Goal: Navigation & Orientation: Find specific page/section

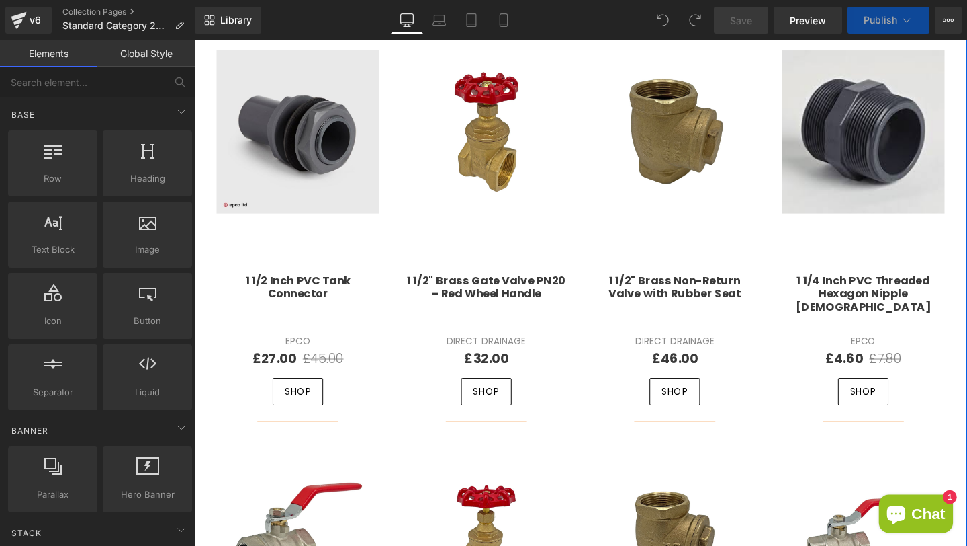
scroll to position [525, 0]
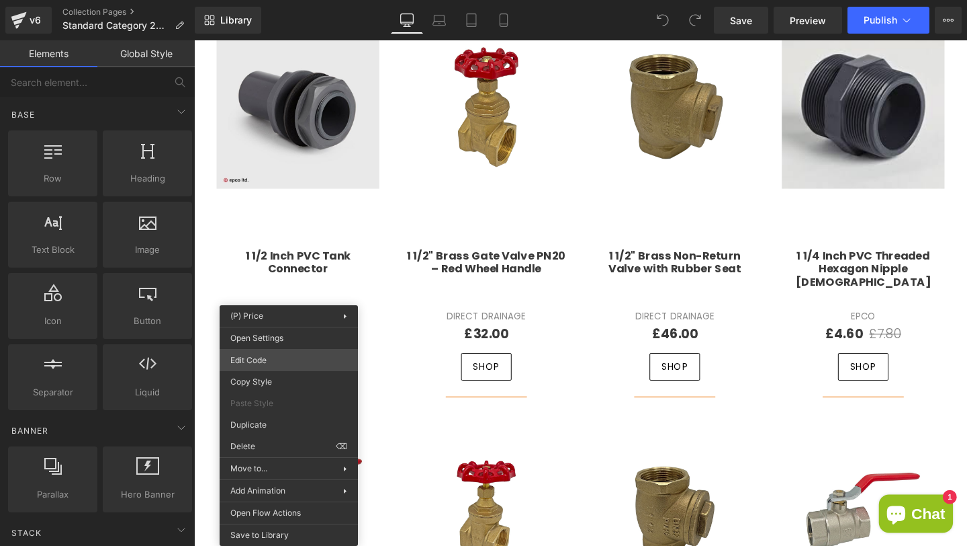
click at [259, 0] on div "You are previewing how the will restyle your page. You can not edit Elements in…" at bounding box center [483, 0] width 967 height 0
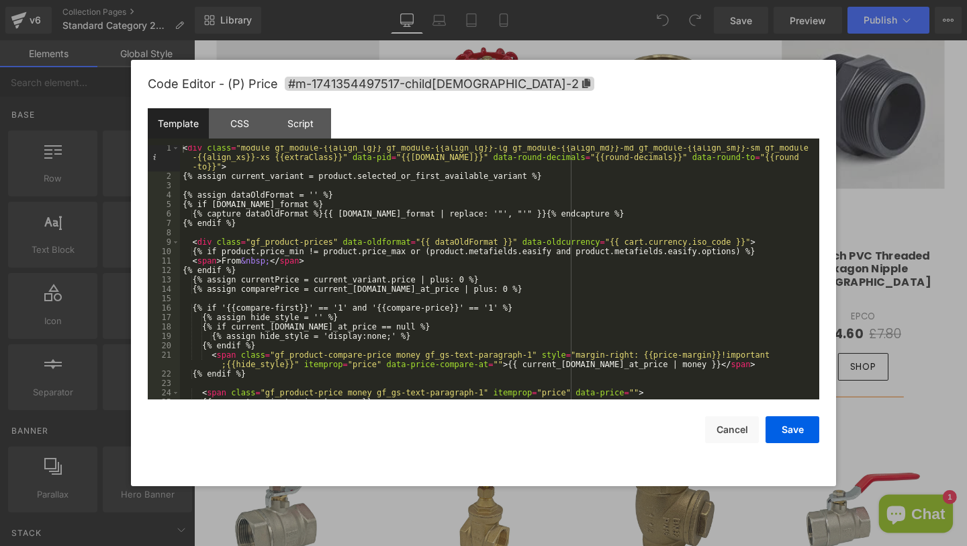
scroll to position [0, 0]
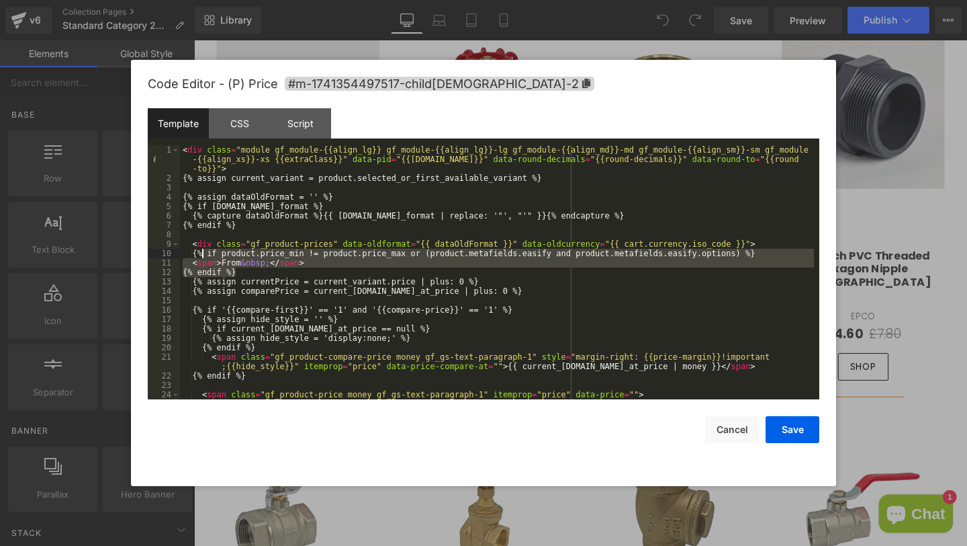
drag, startPoint x: 247, startPoint y: 270, endPoint x: 201, endPoint y: 254, distance: 48.4
click at [201, 254] on div "< div class = "module gf_module-{{align_lg}} gf_module-{{align_lg}}-lg gf_modul…" at bounding box center [497, 291] width 634 height 292
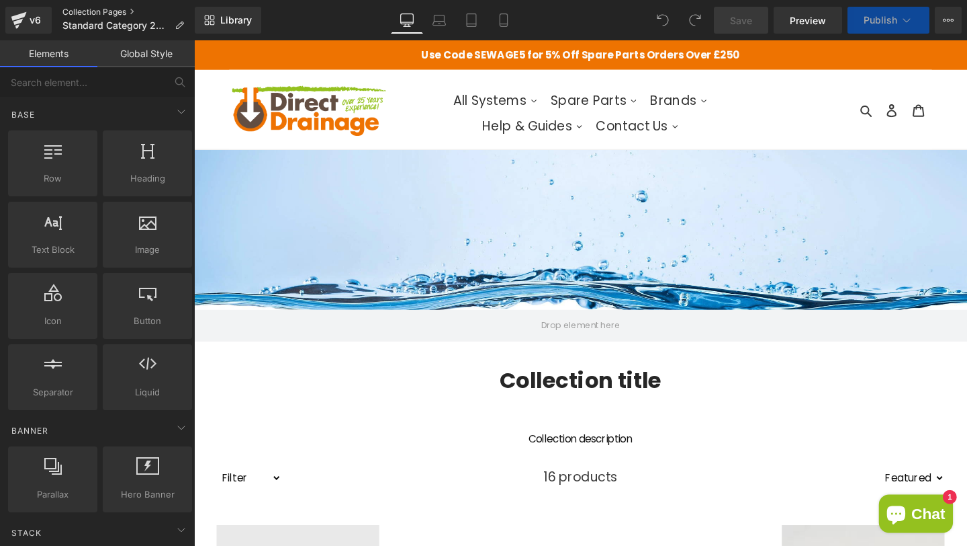
click at [86, 12] on link "Collection Pages" at bounding box center [128, 12] width 132 height 11
